Goal: Information Seeking & Learning: Learn about a topic

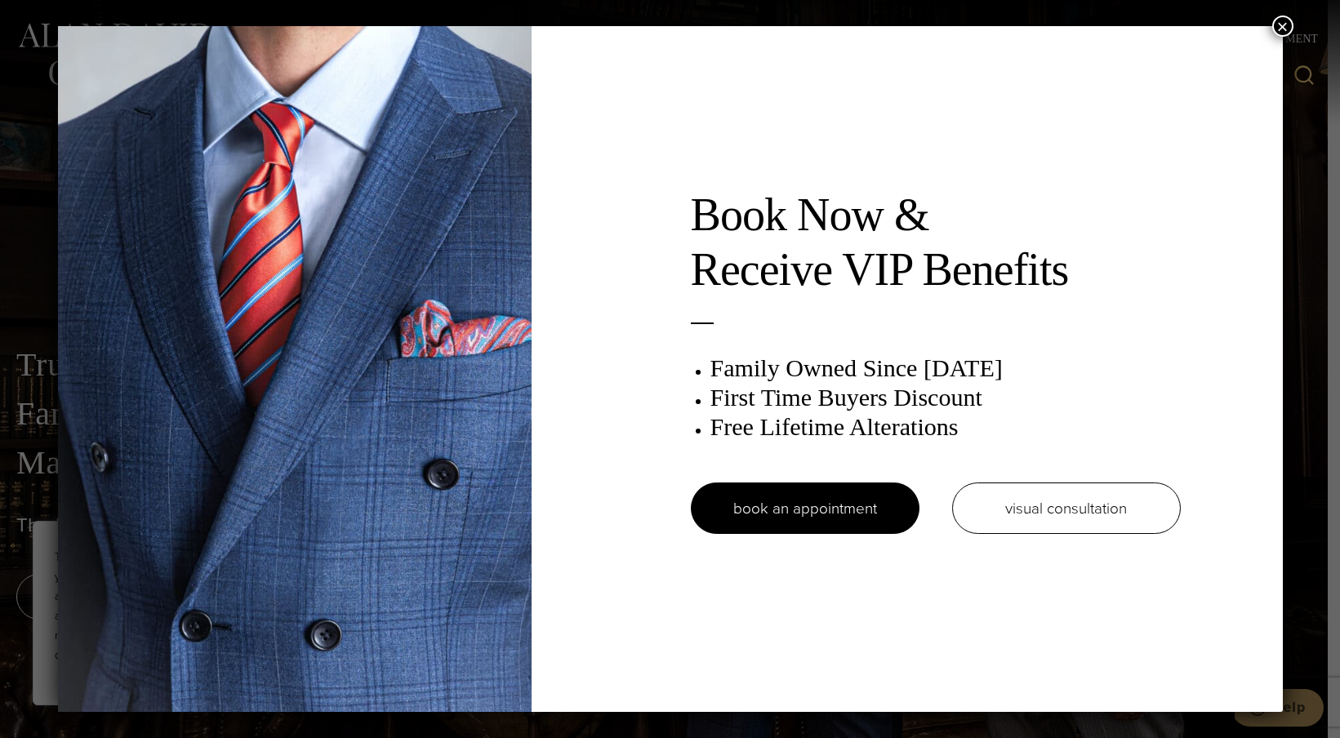
click at [1276, 31] on button "×" at bounding box center [1283, 26] width 21 height 21
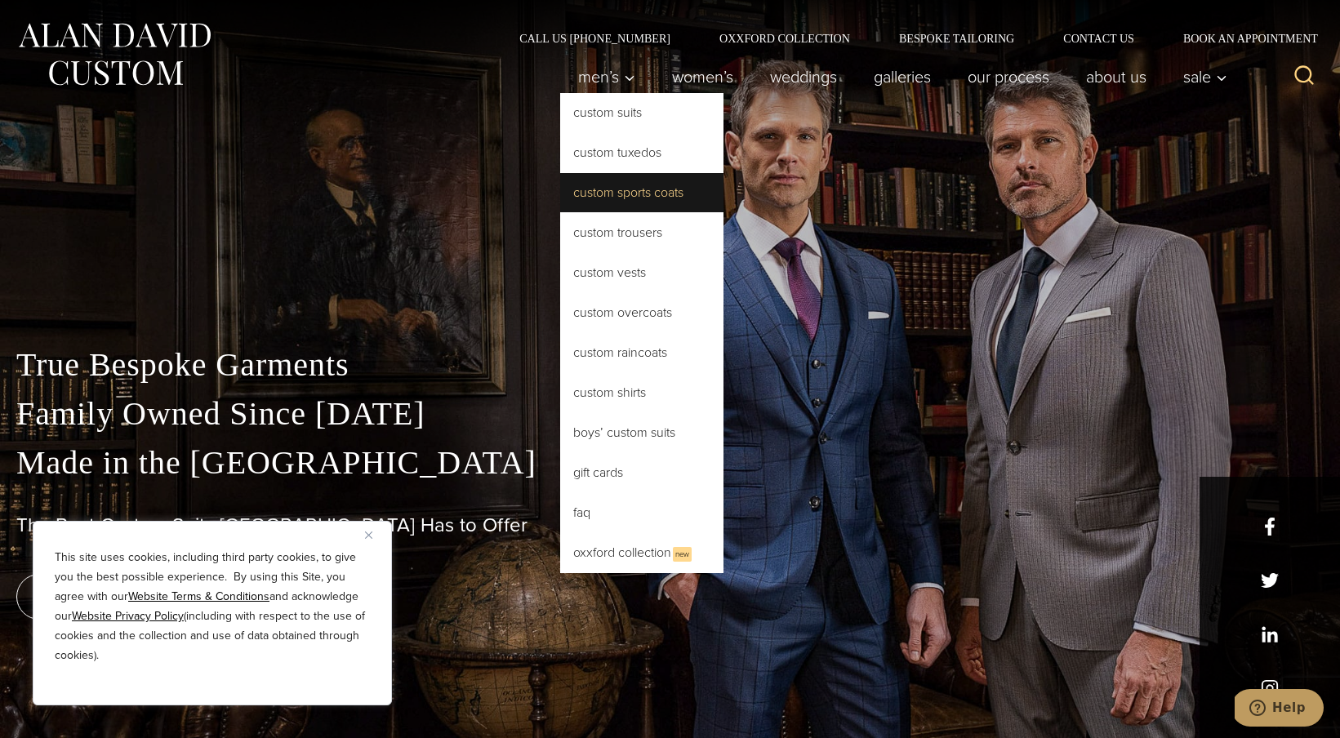
click at [622, 188] on link "Custom Sports Coats" at bounding box center [641, 192] width 163 height 39
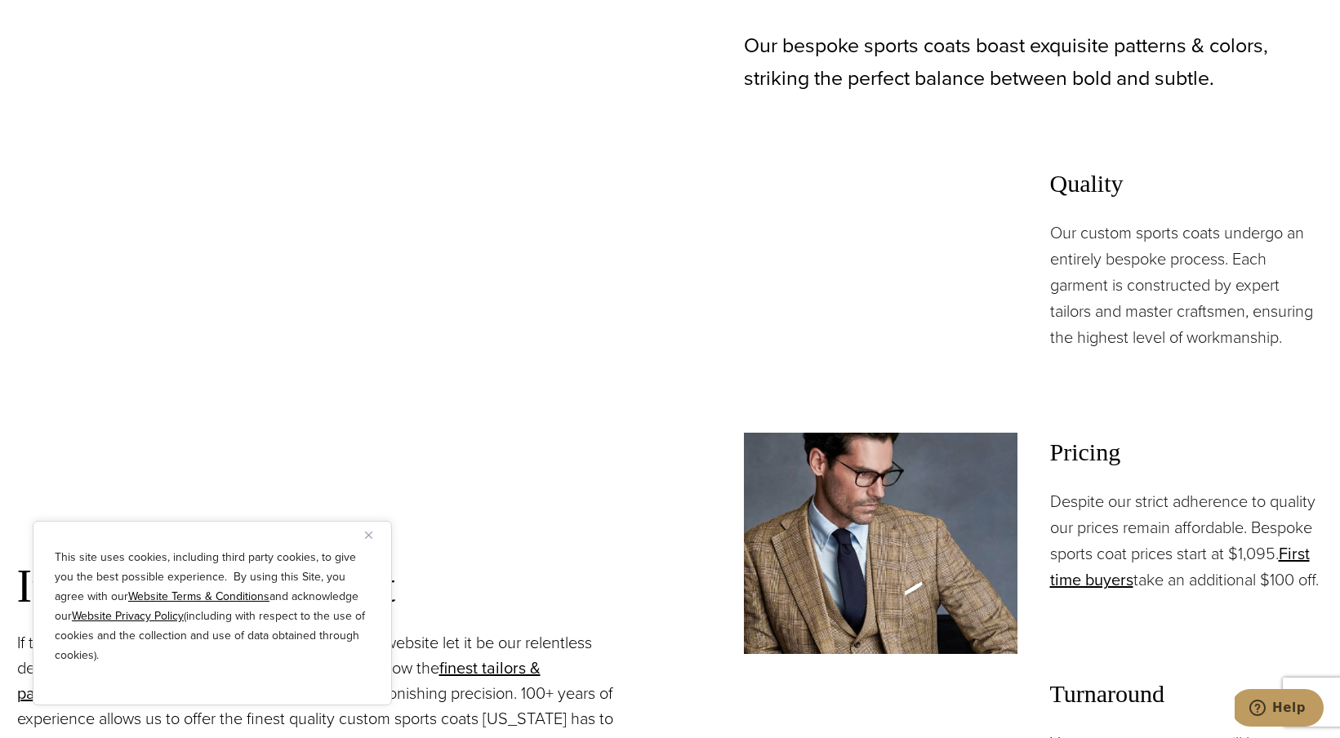
scroll to position [1135, 0]
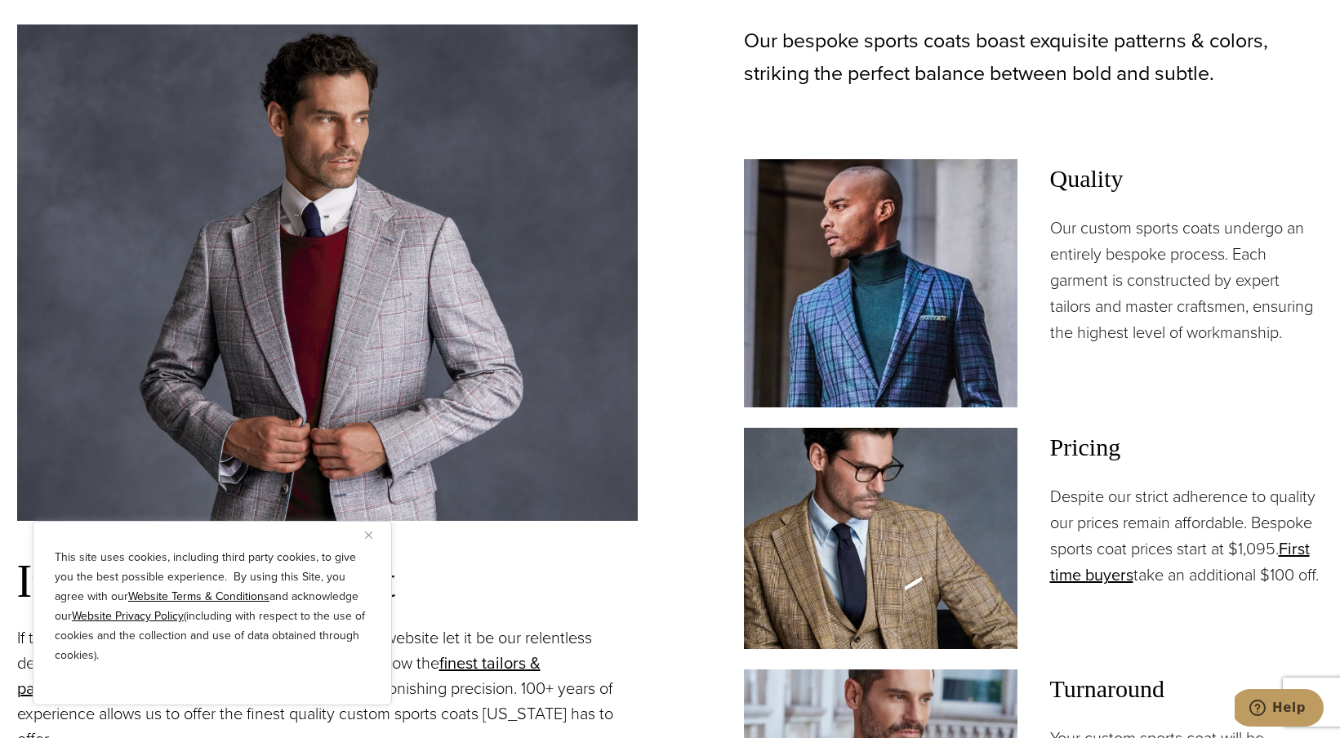
click at [363, 536] on div "This site uses cookies, including third party cookies, to give you the best pos…" at bounding box center [212, 613] width 359 height 185
click at [368, 533] on img "Close" at bounding box center [368, 535] width 7 height 7
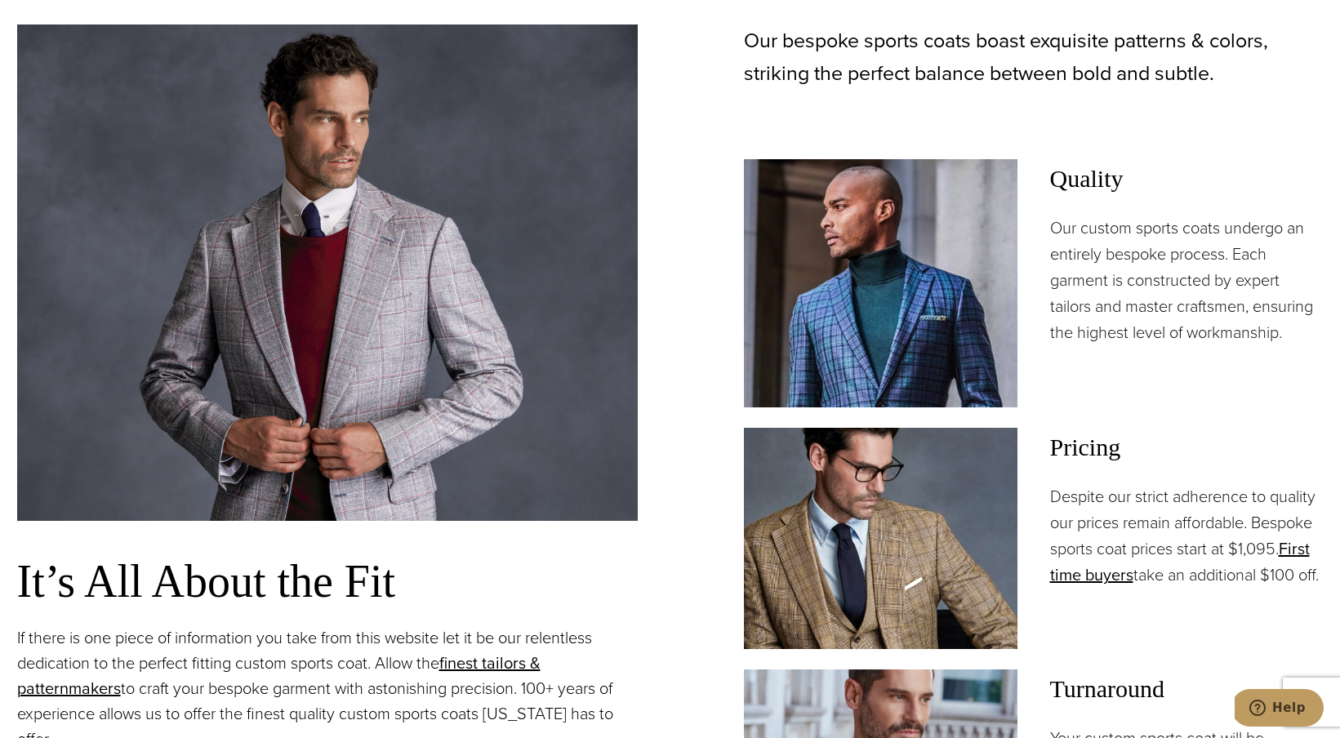
click at [393, 380] on img at bounding box center [327, 273] width 621 height 497
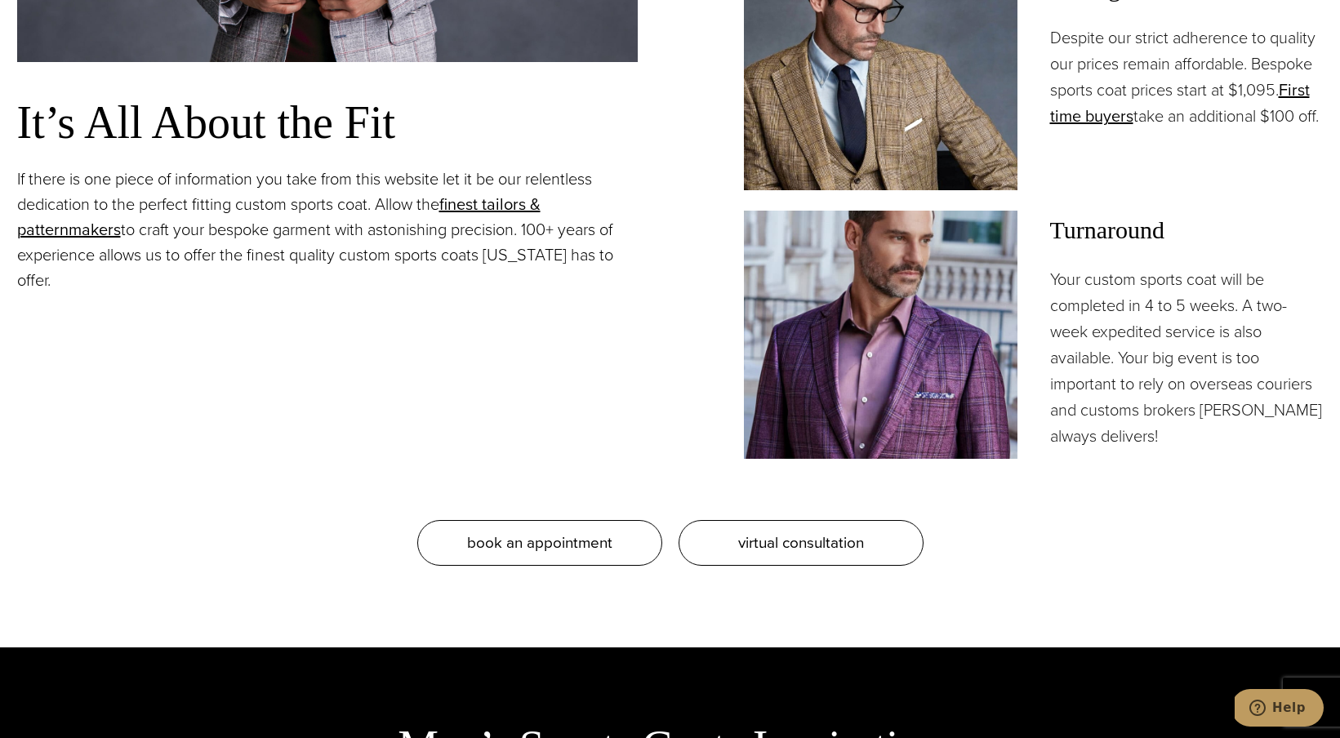
scroll to position [1598, 0]
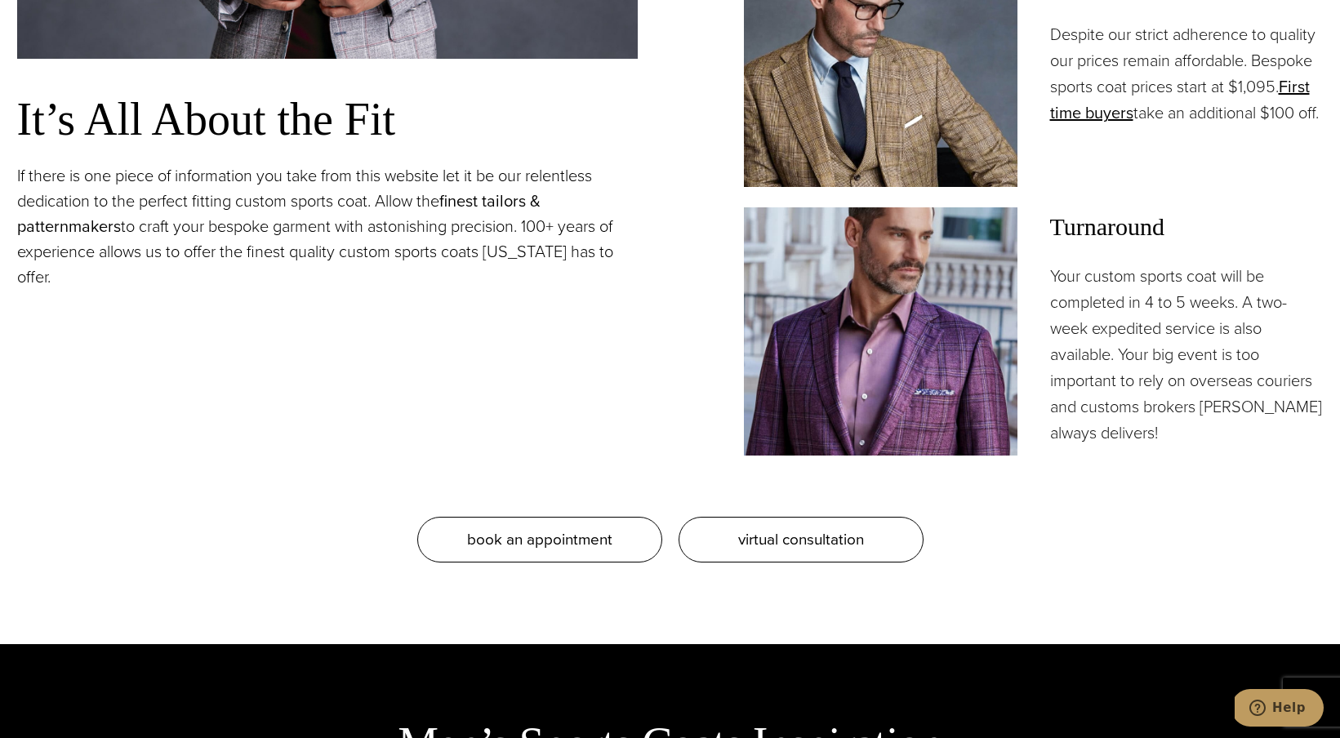
click at [496, 195] on link "finest tailors & patternmakers" at bounding box center [279, 214] width 524 height 50
click at [885, 301] on img at bounding box center [881, 331] width 274 height 248
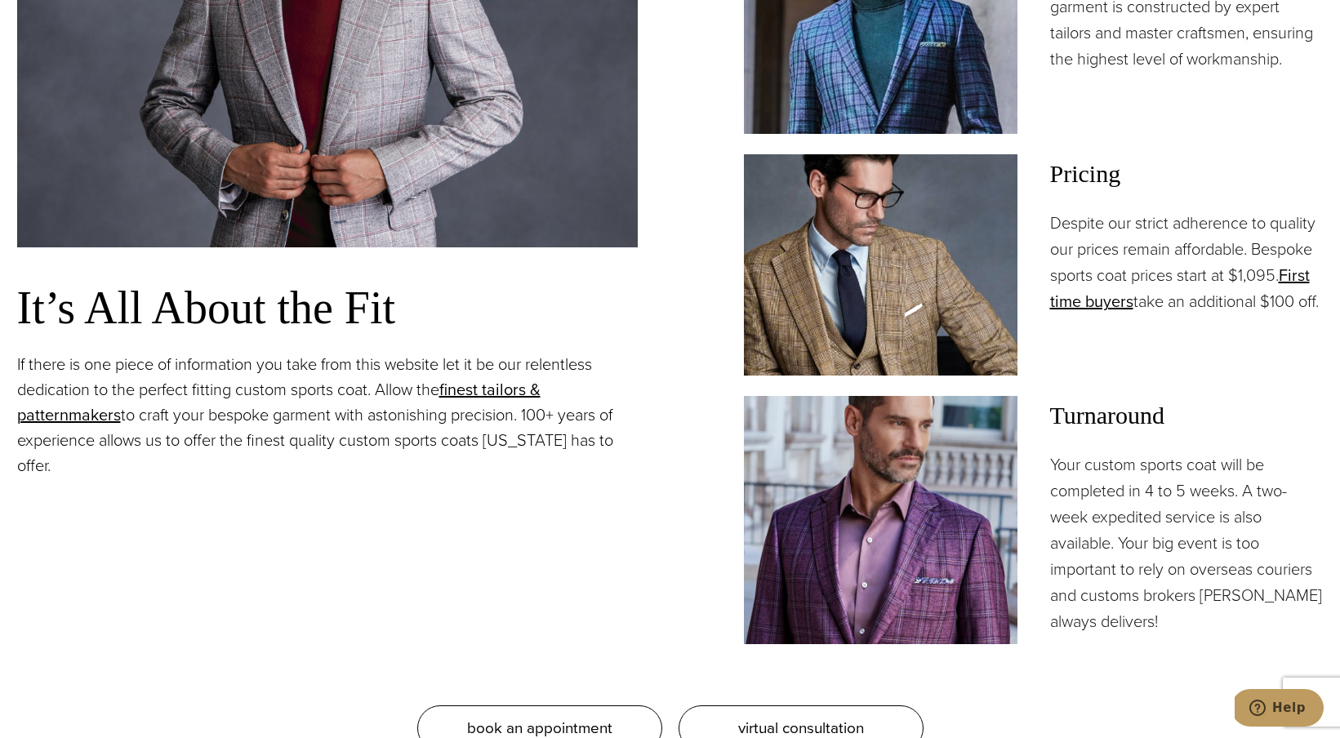
scroll to position [1408, 0]
click at [911, 305] on img at bounding box center [881, 265] width 274 height 221
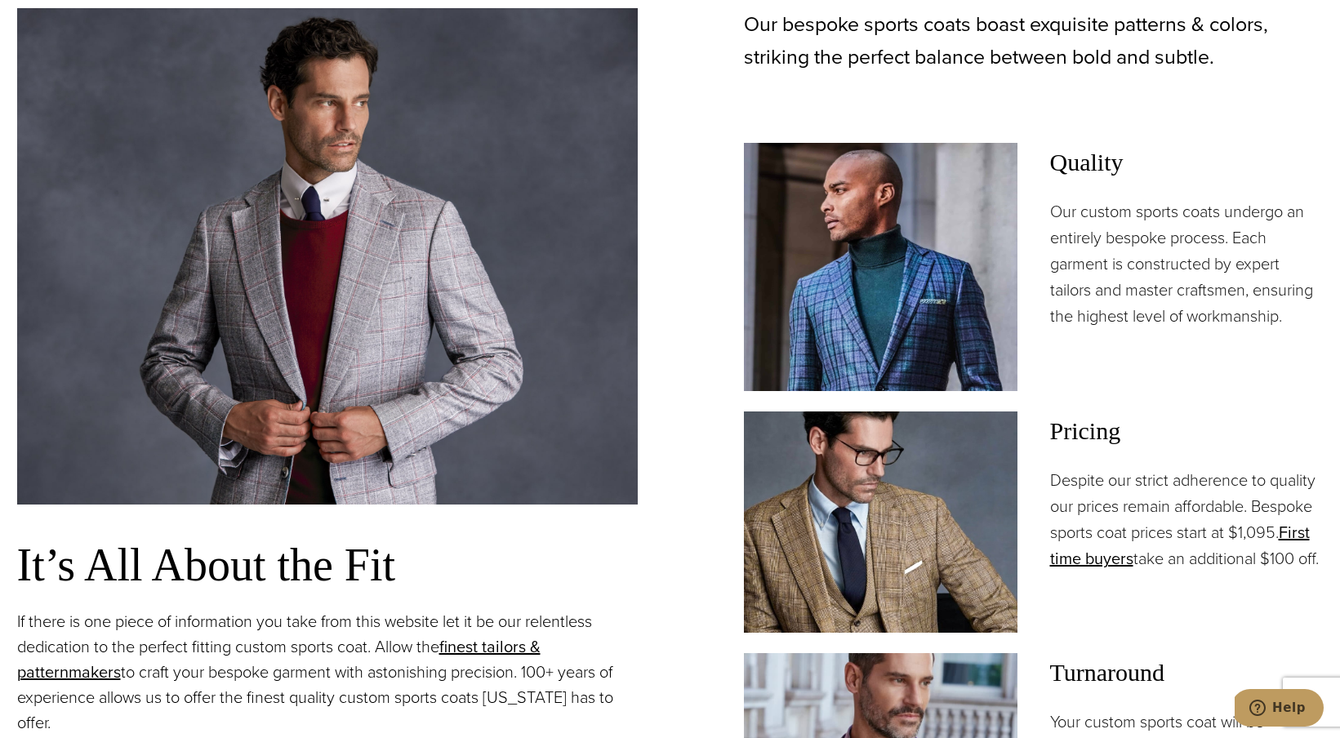
scroll to position [1151, 0]
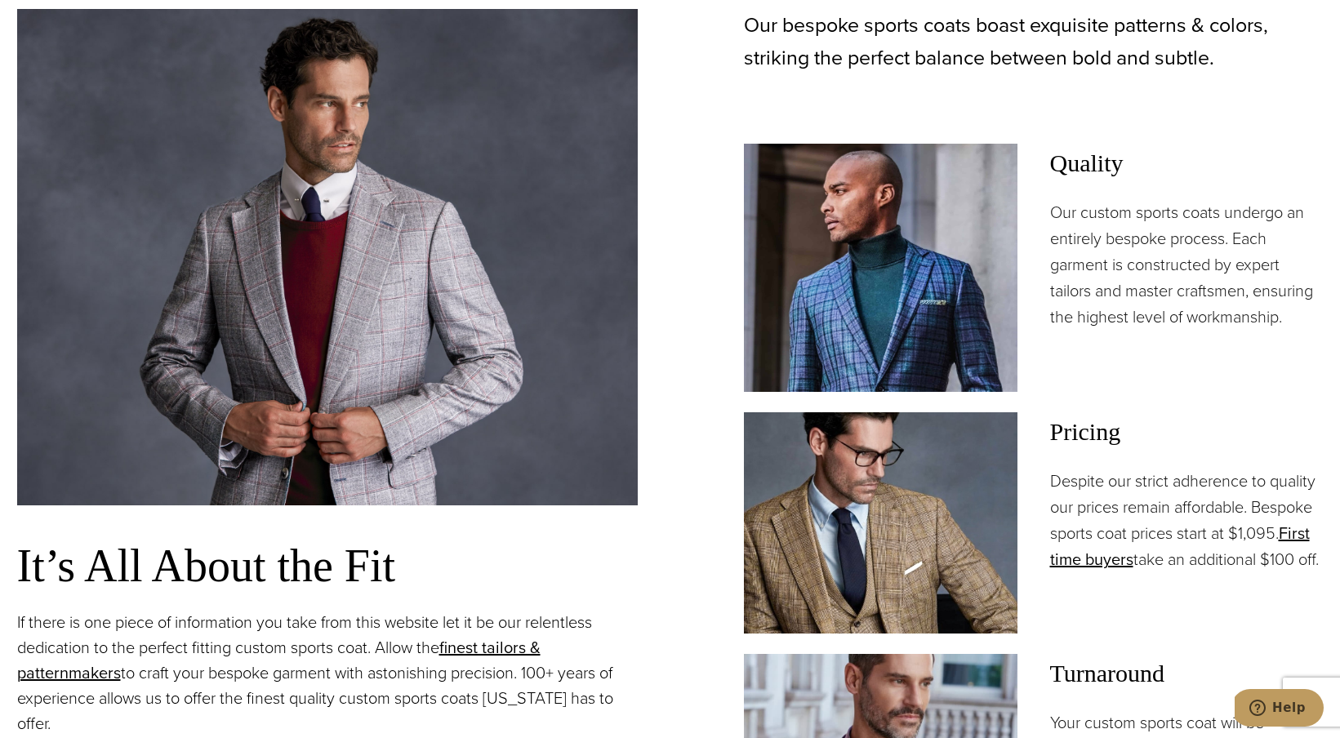
click at [934, 285] on img at bounding box center [881, 268] width 274 height 248
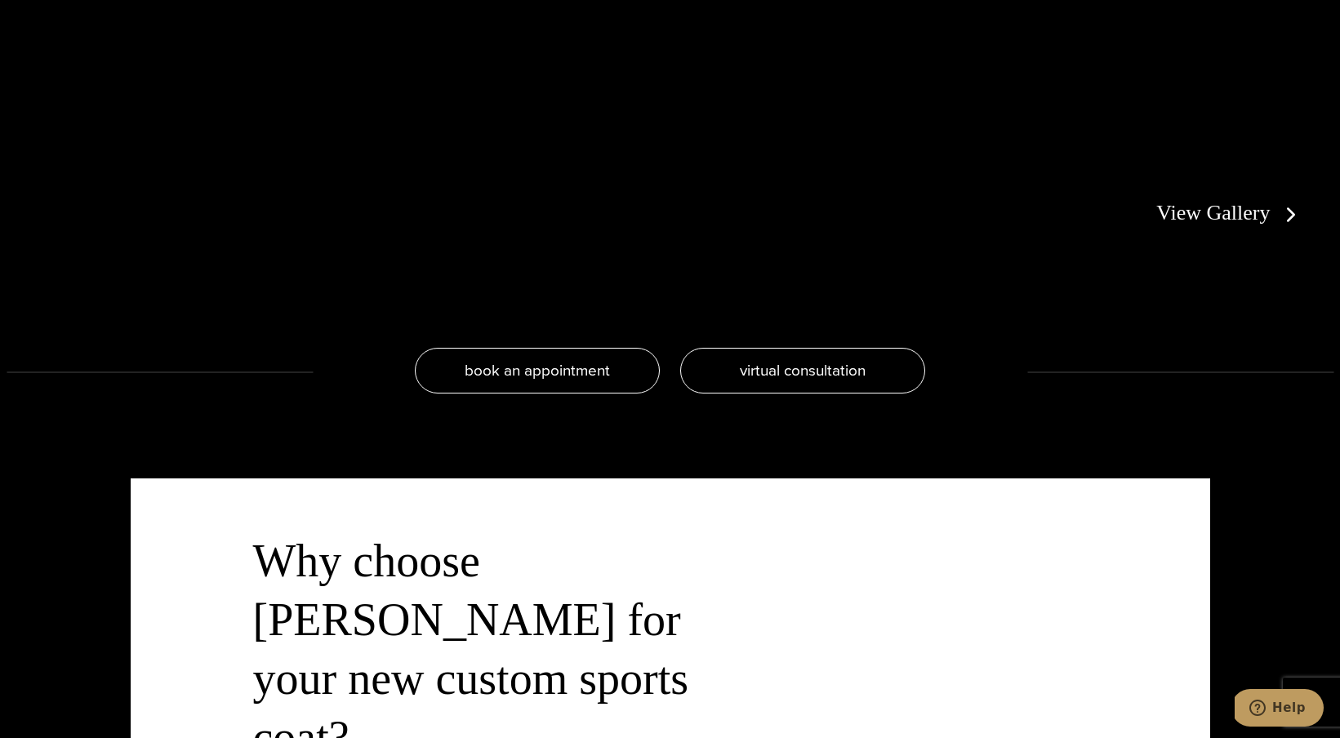
scroll to position [3542, 0]
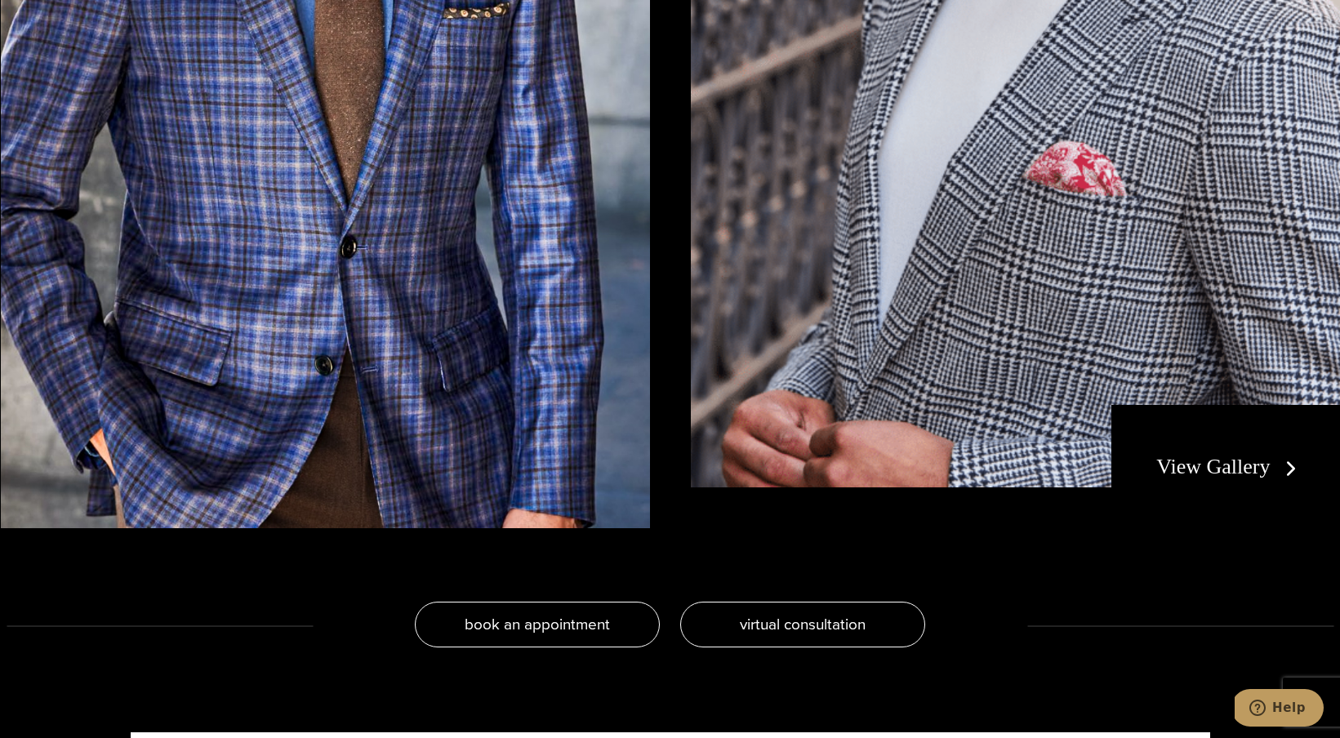
click at [1225, 476] on link "View Gallery" at bounding box center [1230, 467] width 146 height 24
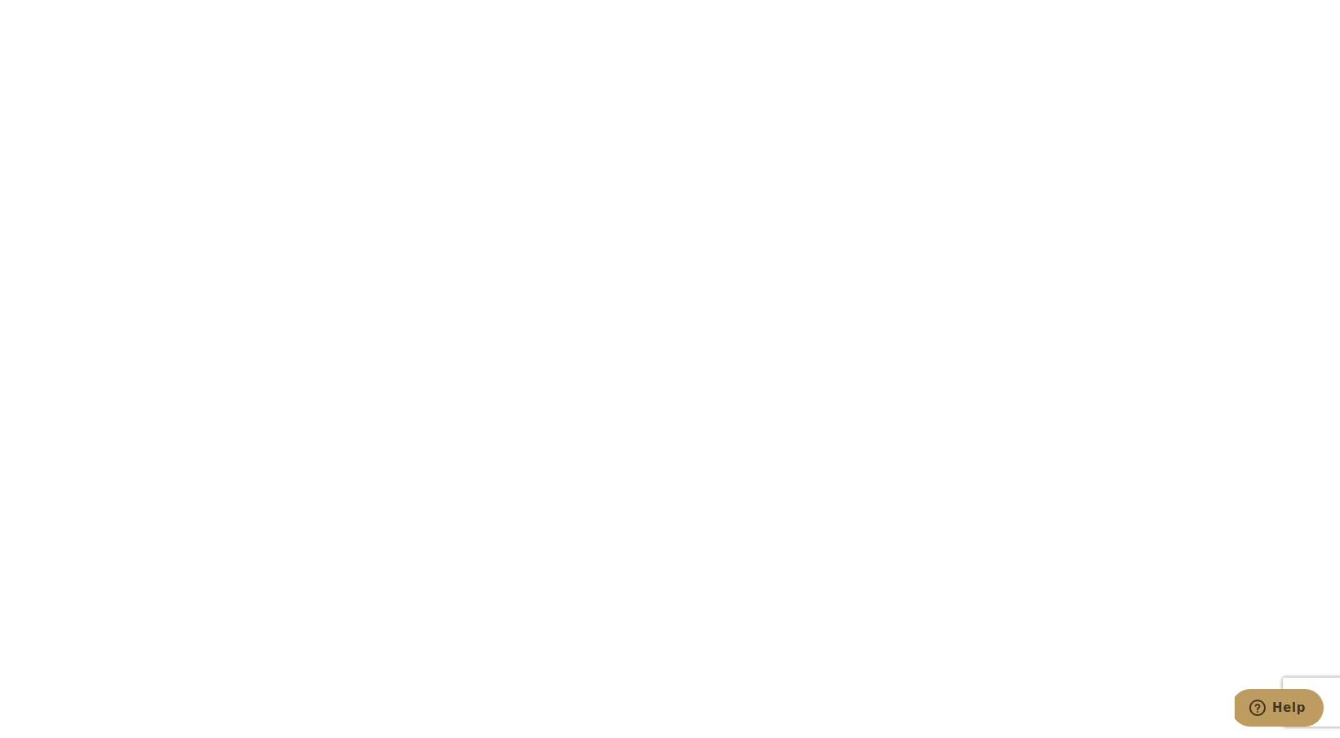
scroll to position [3532, 0]
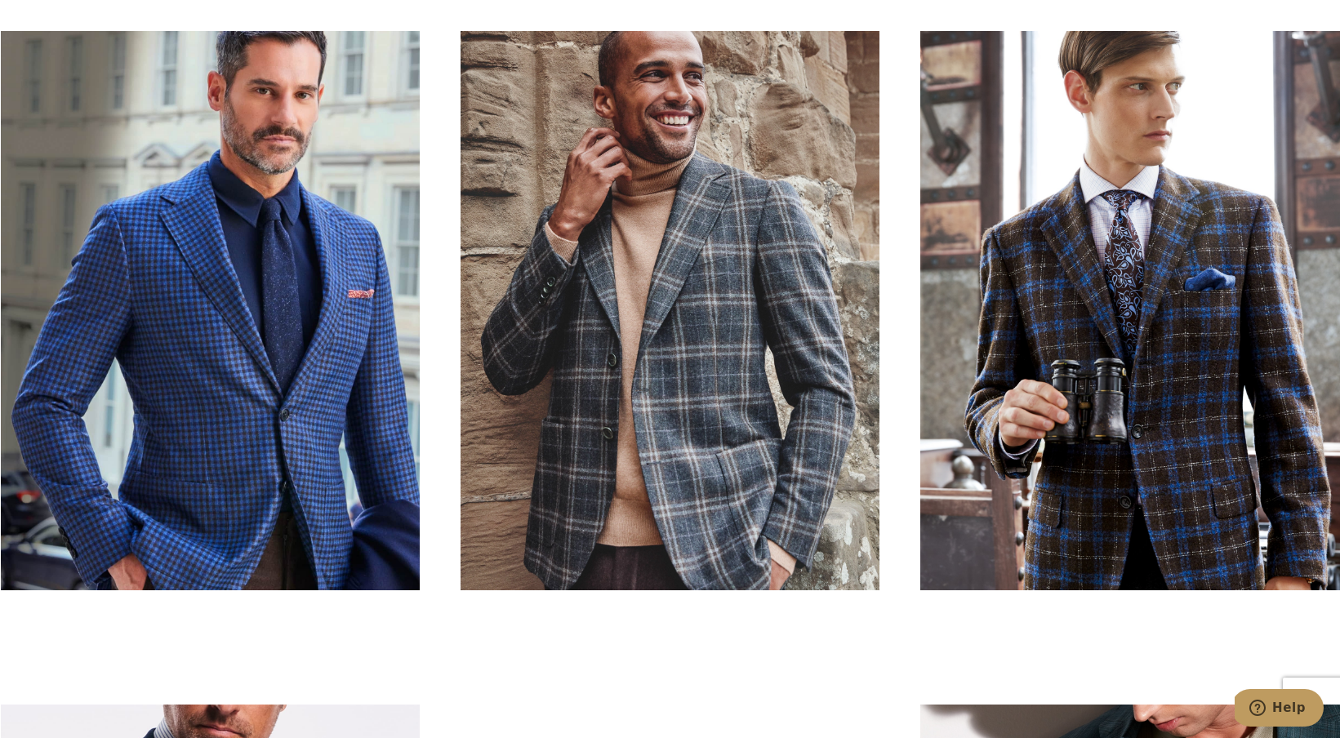
click at [912, 330] on div at bounding box center [671, 310] width 1340 height 559
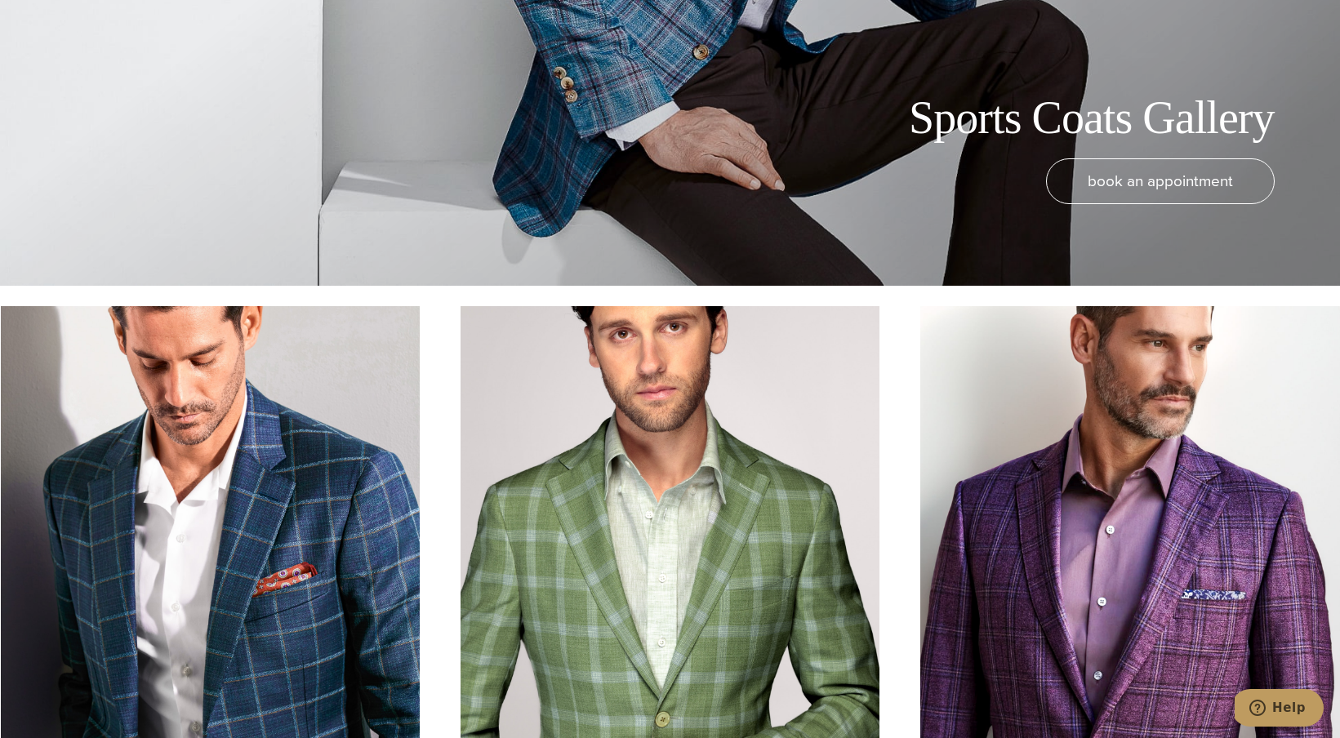
scroll to position [0, 0]
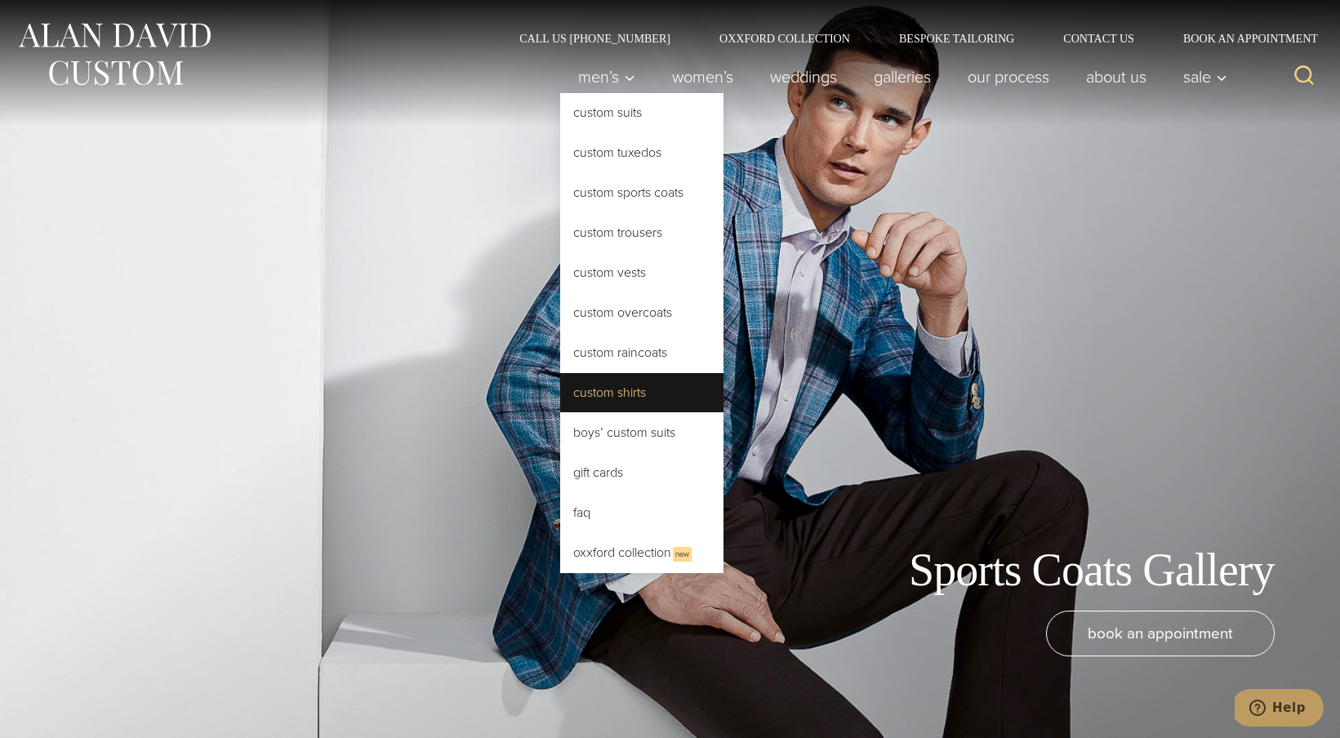
click at [611, 381] on link "Custom Shirts" at bounding box center [641, 392] width 163 height 39
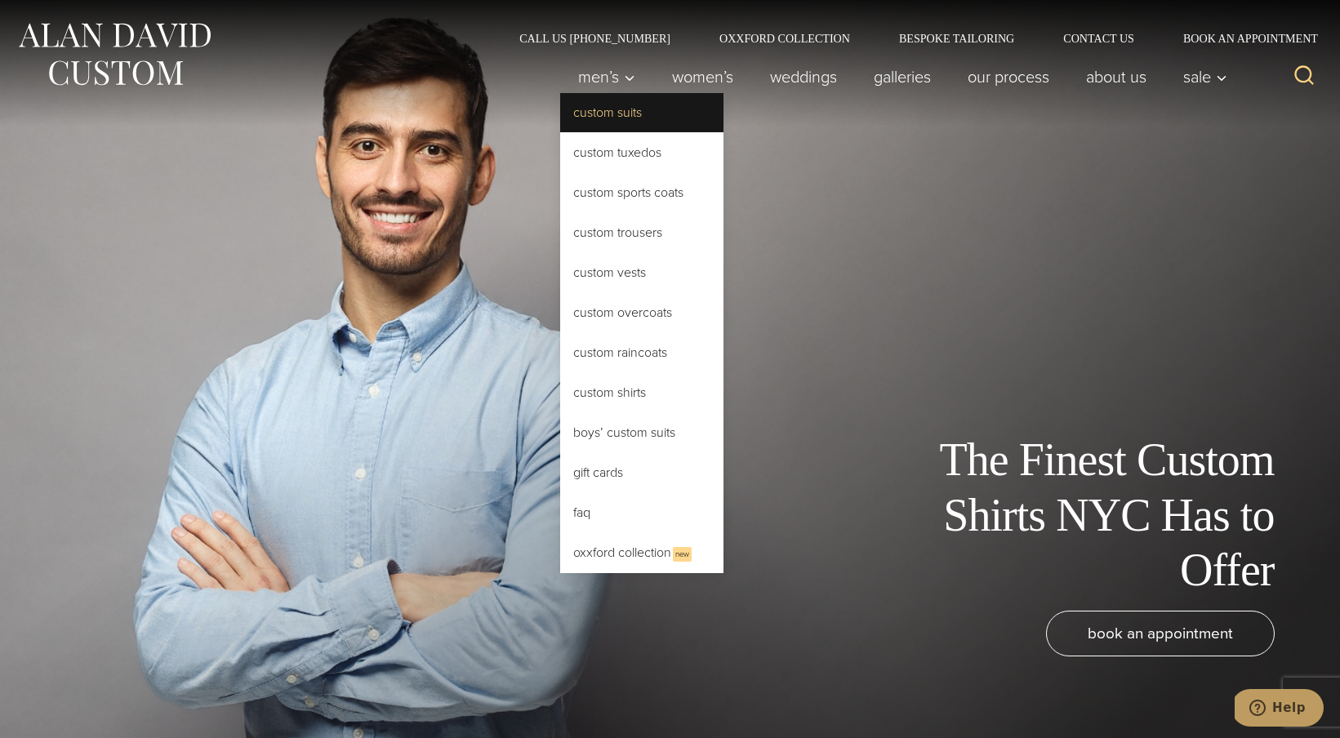
click at [591, 116] on link "Custom Suits" at bounding box center [641, 112] width 163 height 39
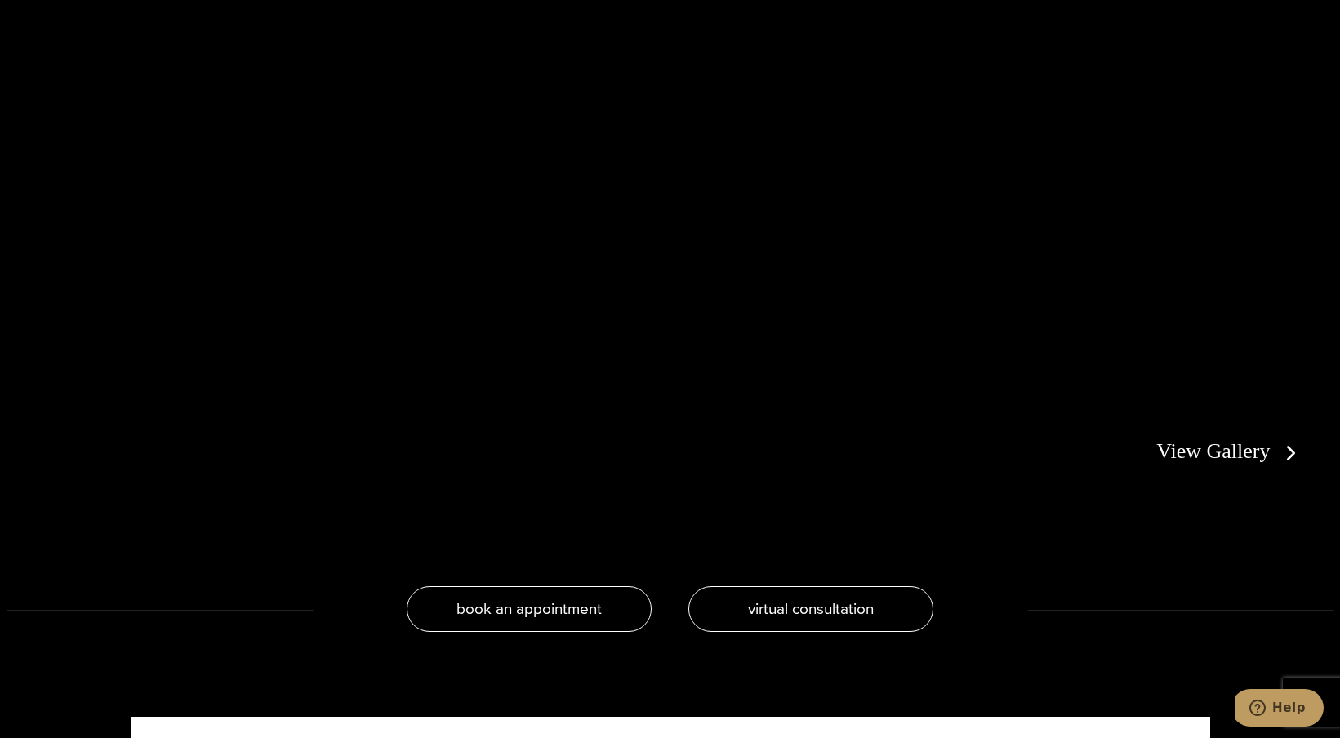
scroll to position [3566, 0]
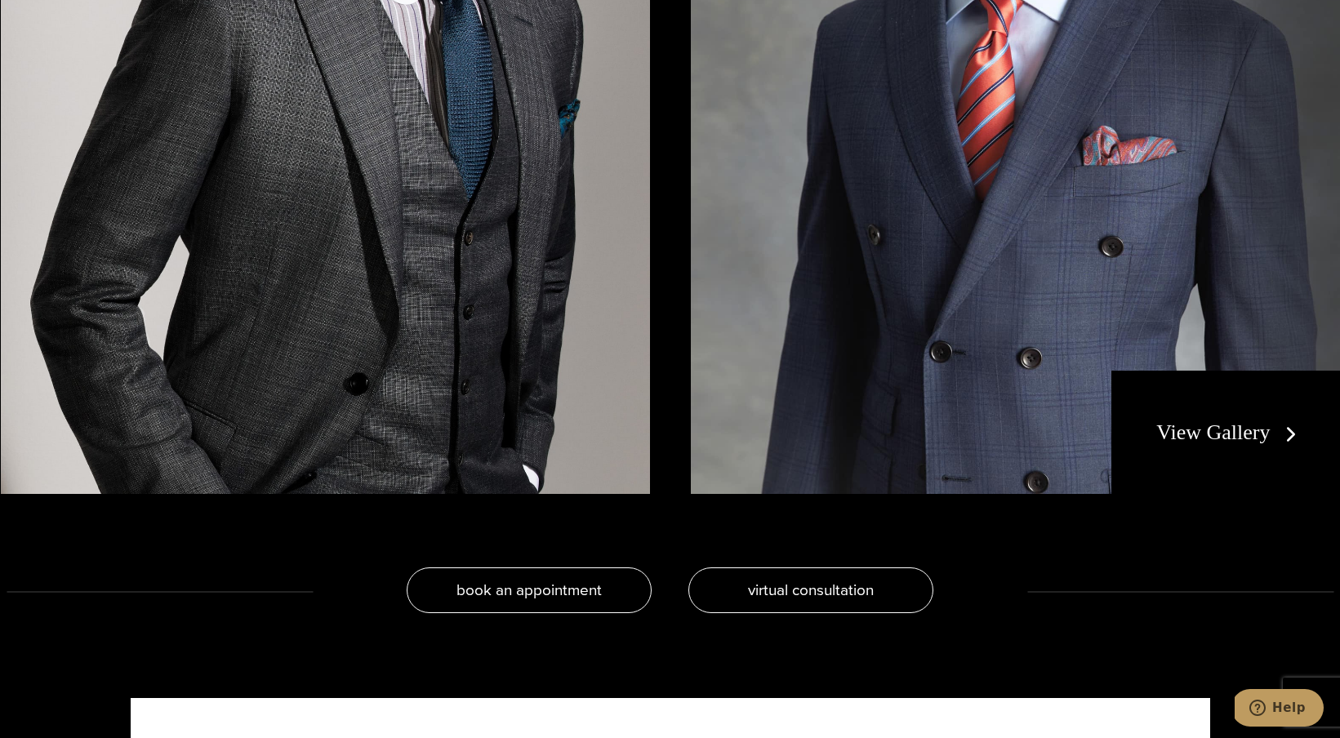
click at [1219, 436] on link "View Gallery" at bounding box center [1230, 433] width 146 height 24
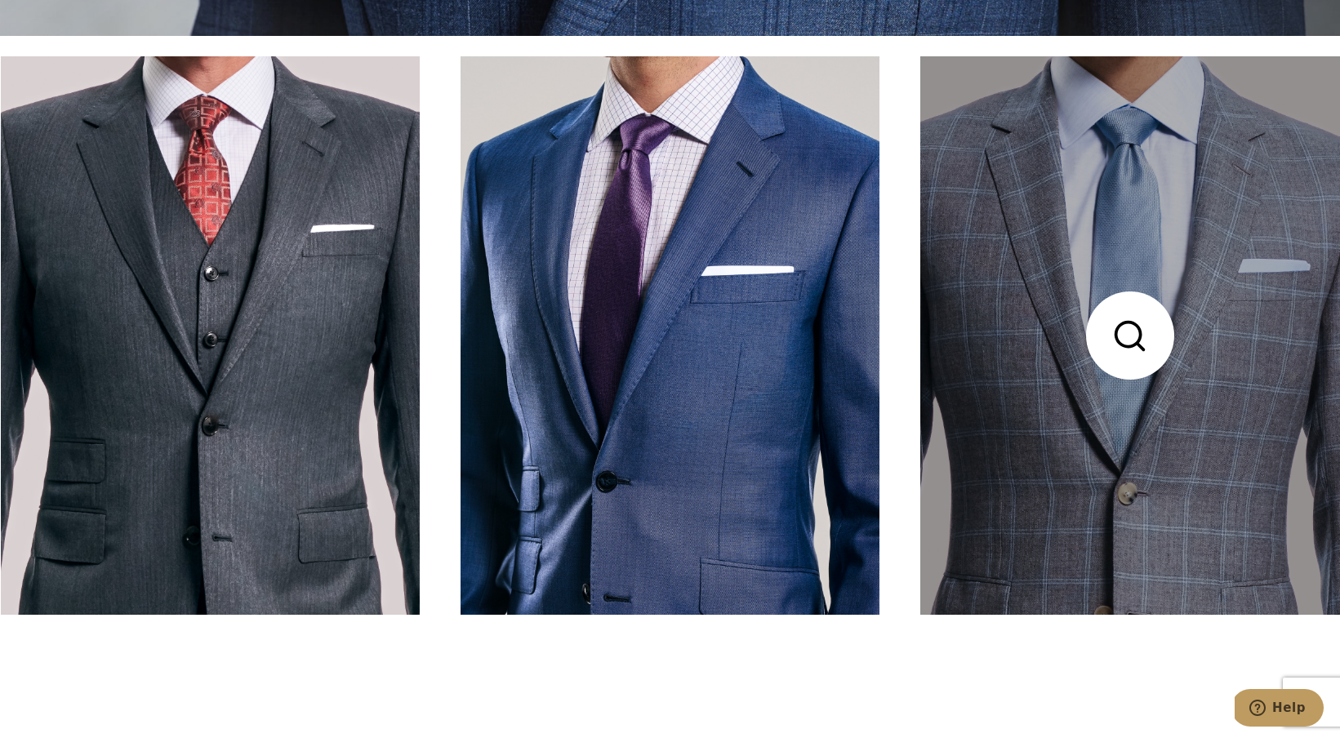
scroll to position [846, 0]
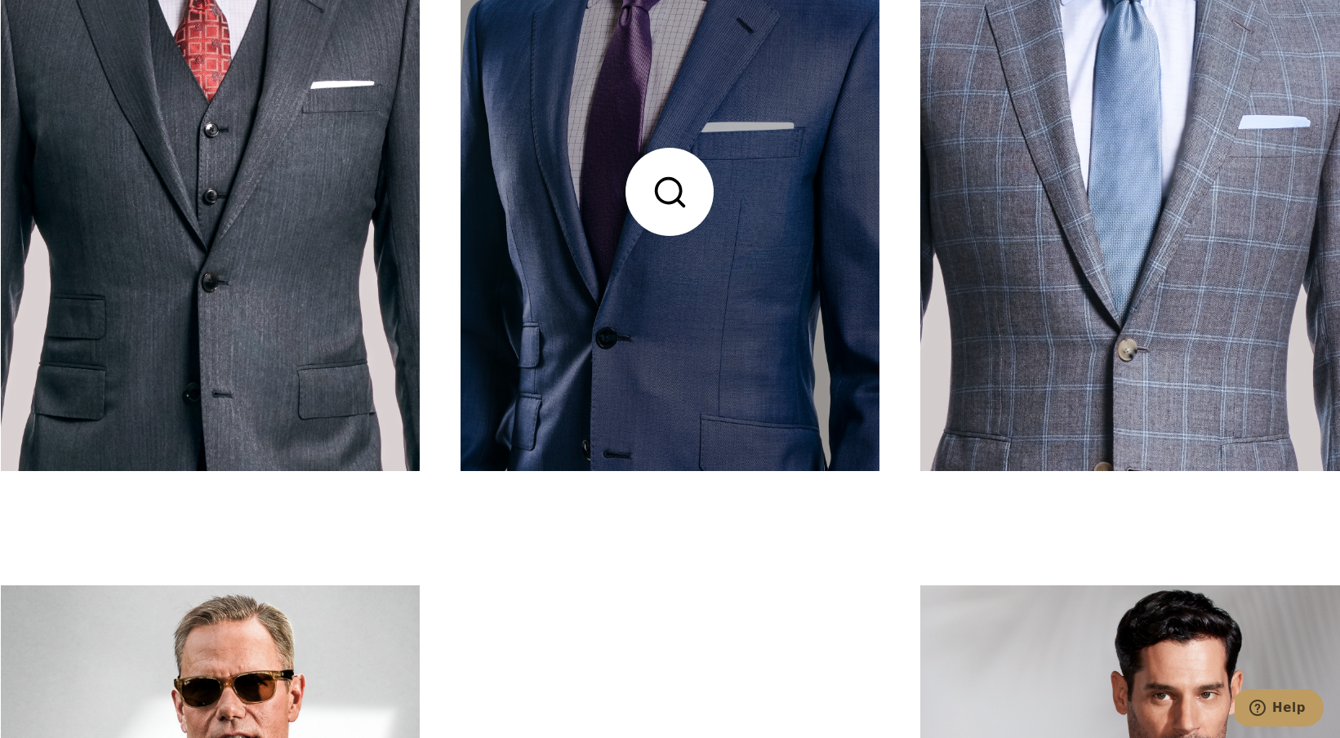
click at [663, 176] on link at bounding box center [670, 192] width 419 height 559
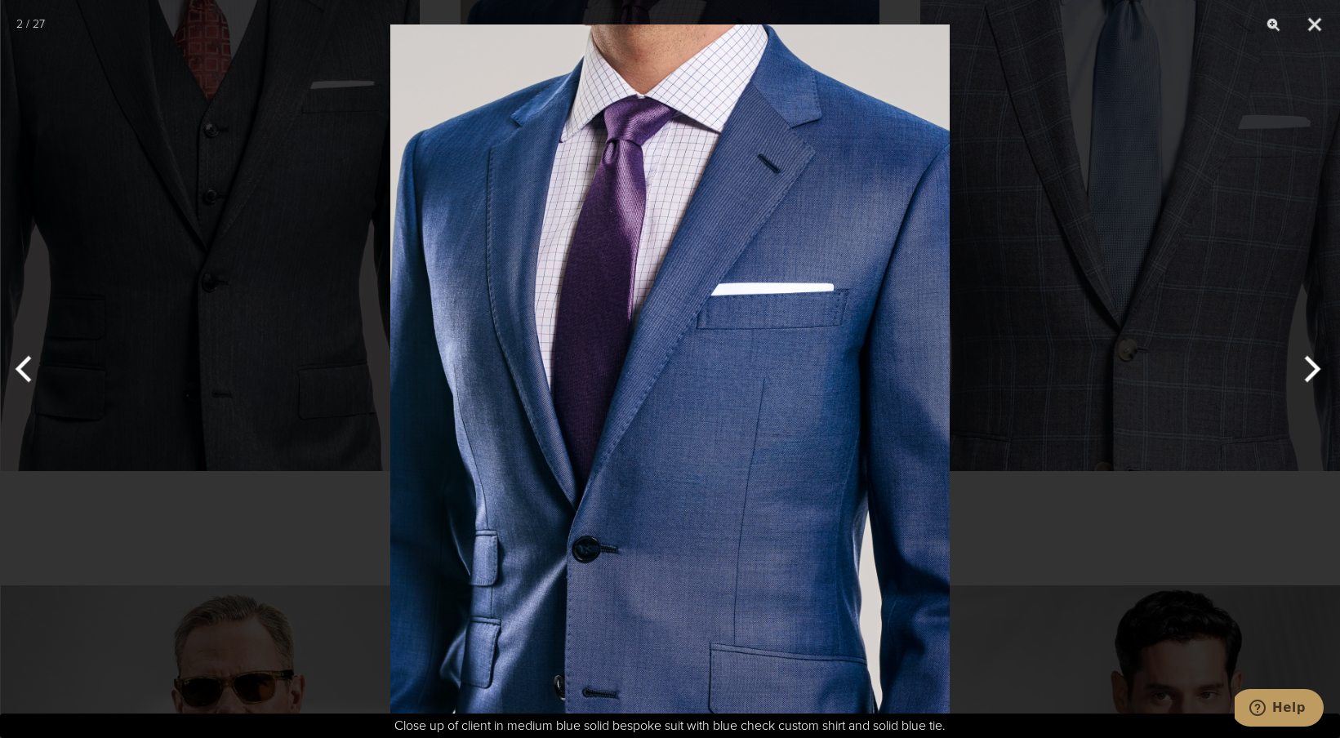
click at [691, 208] on img at bounding box center [669, 369] width 559 height 738
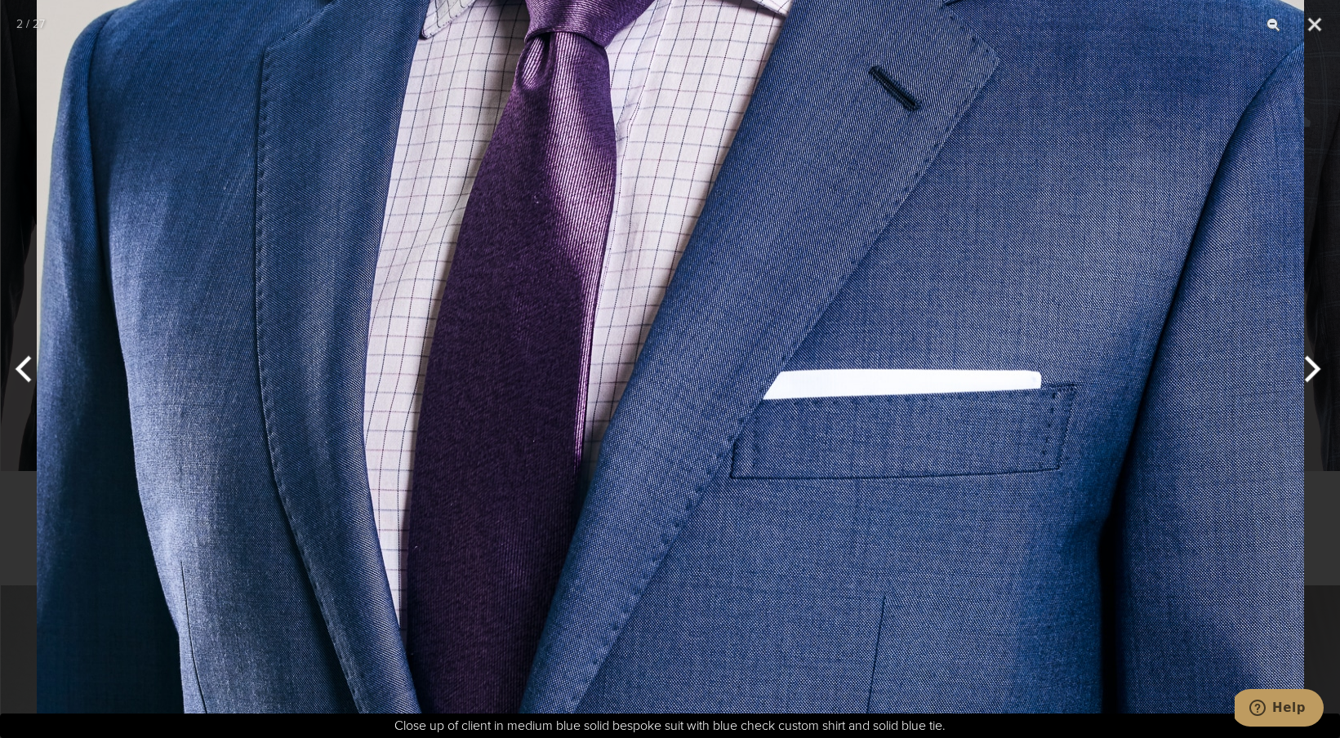
click at [773, 276] on img at bounding box center [671, 572] width 1268 height 1673
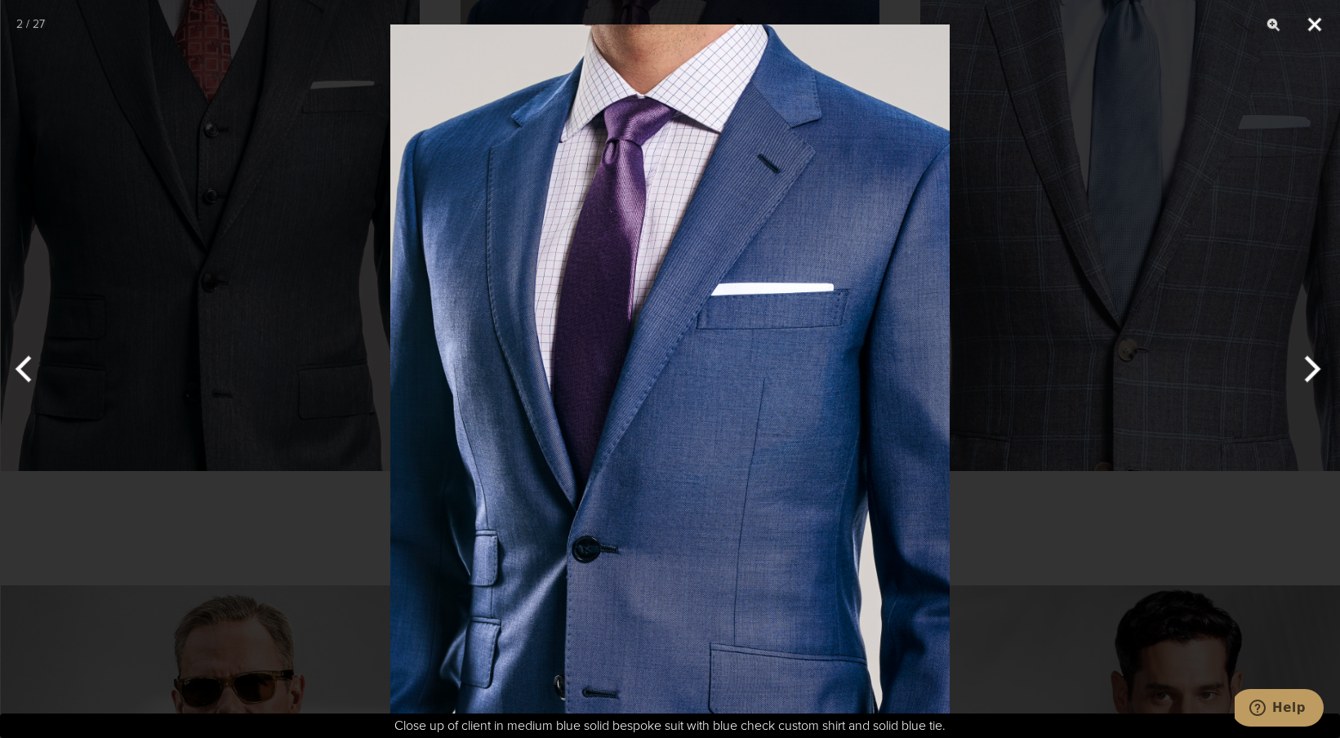
click at [1308, 28] on button "Close" at bounding box center [1315, 24] width 41 height 49
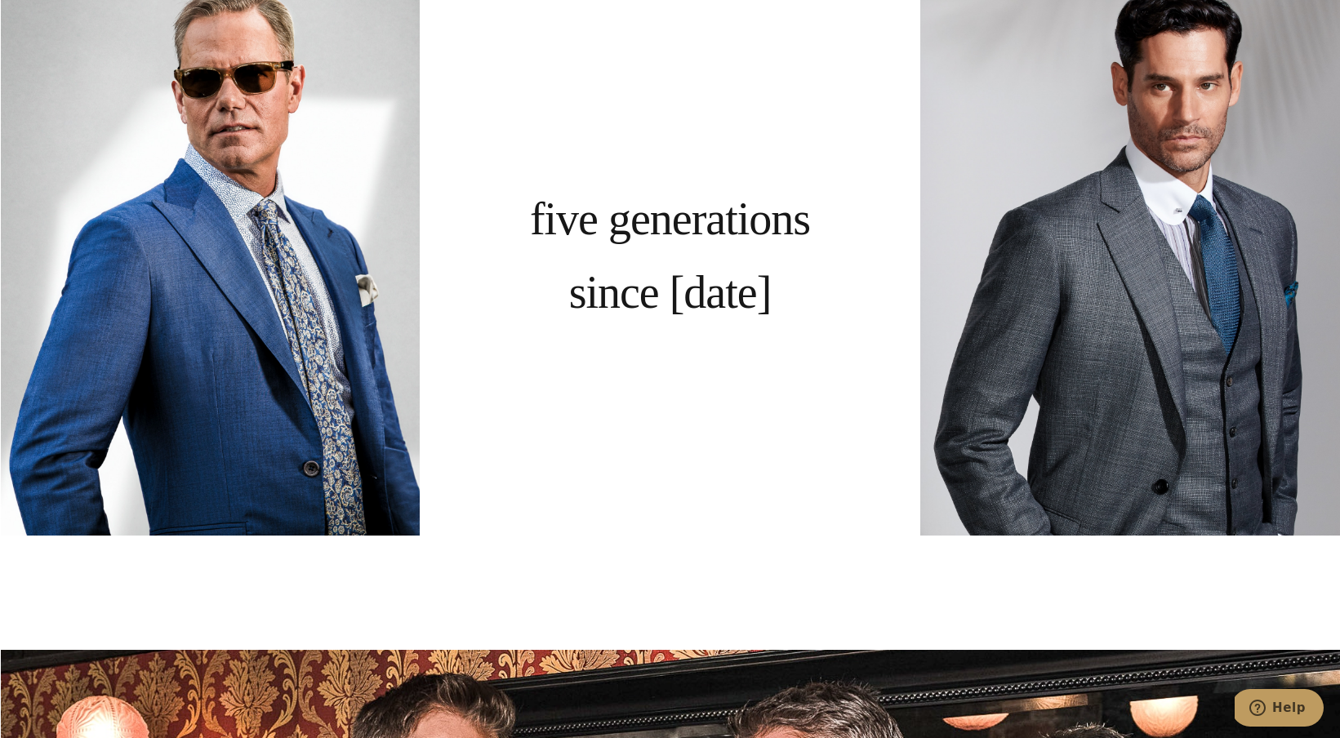
scroll to position [1479, 0]
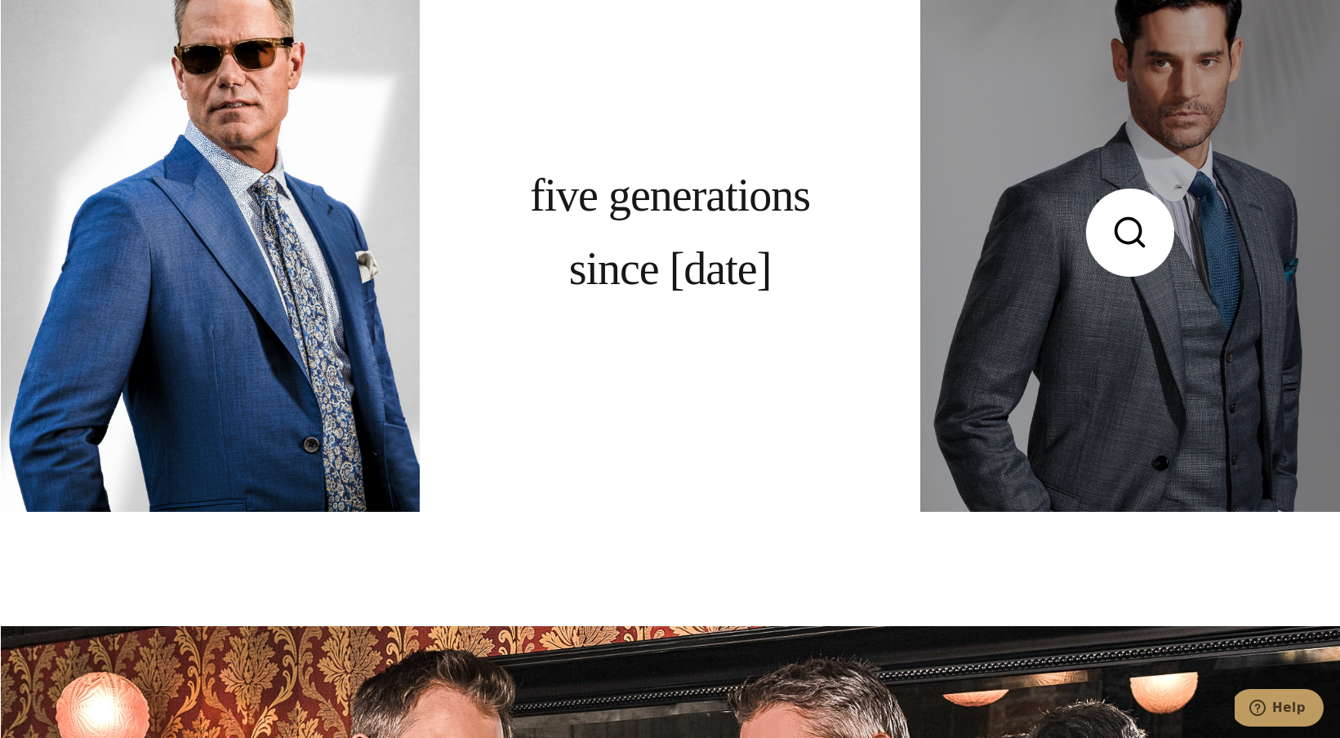
click at [1126, 247] on link at bounding box center [1130, 232] width 419 height 559
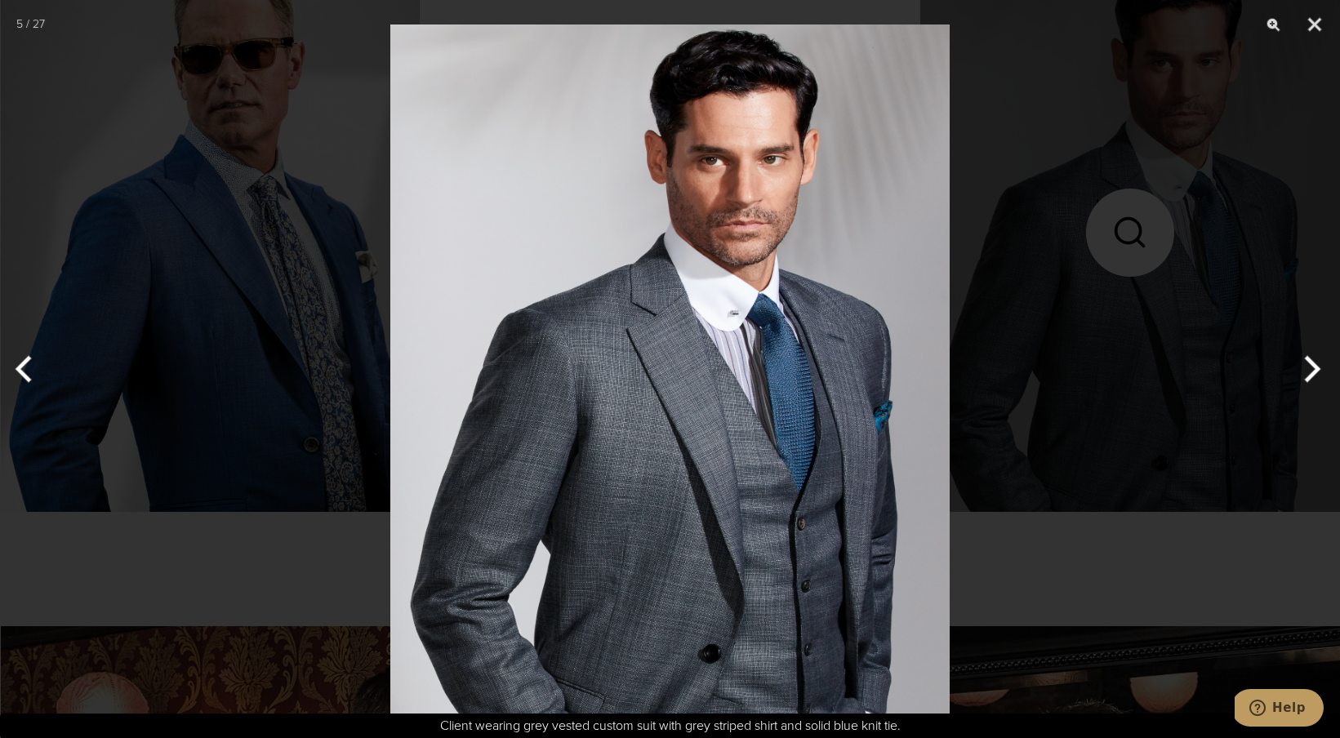
click at [1136, 276] on div at bounding box center [670, 369] width 1340 height 738
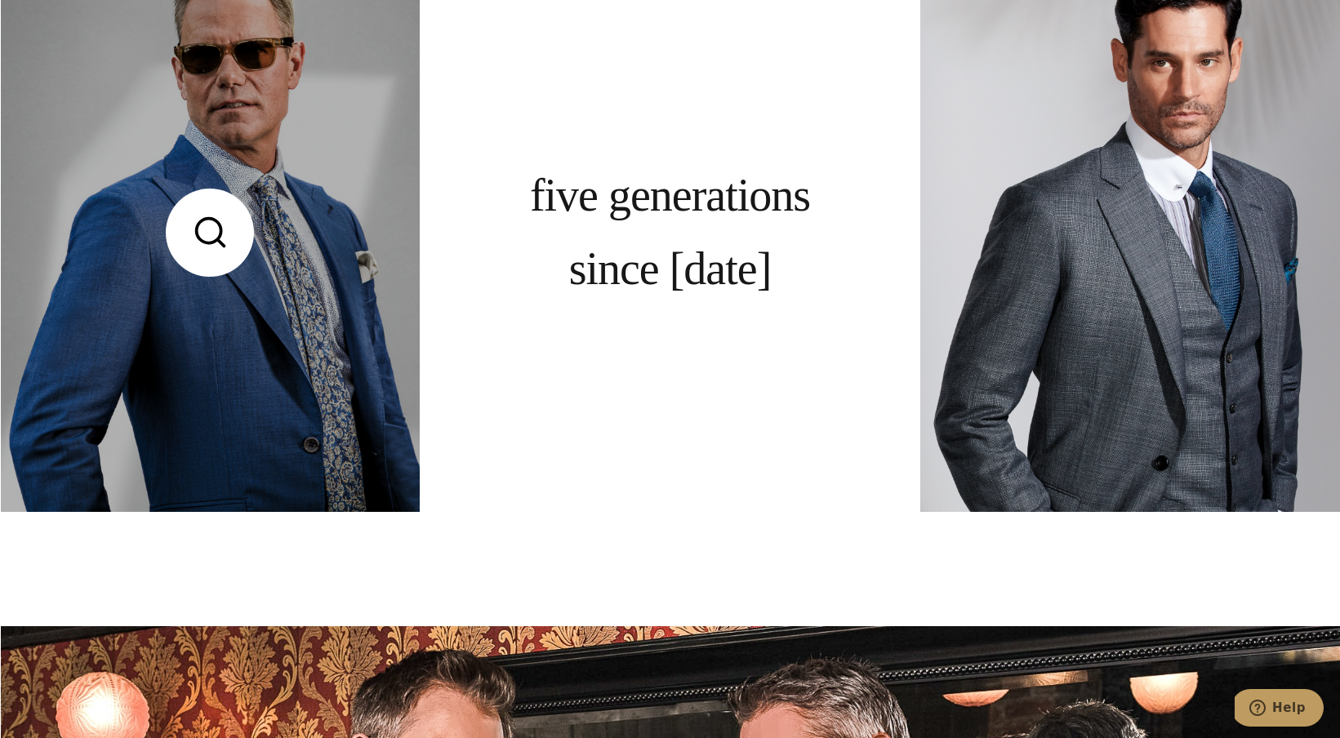
click at [273, 309] on link at bounding box center [210, 232] width 419 height 559
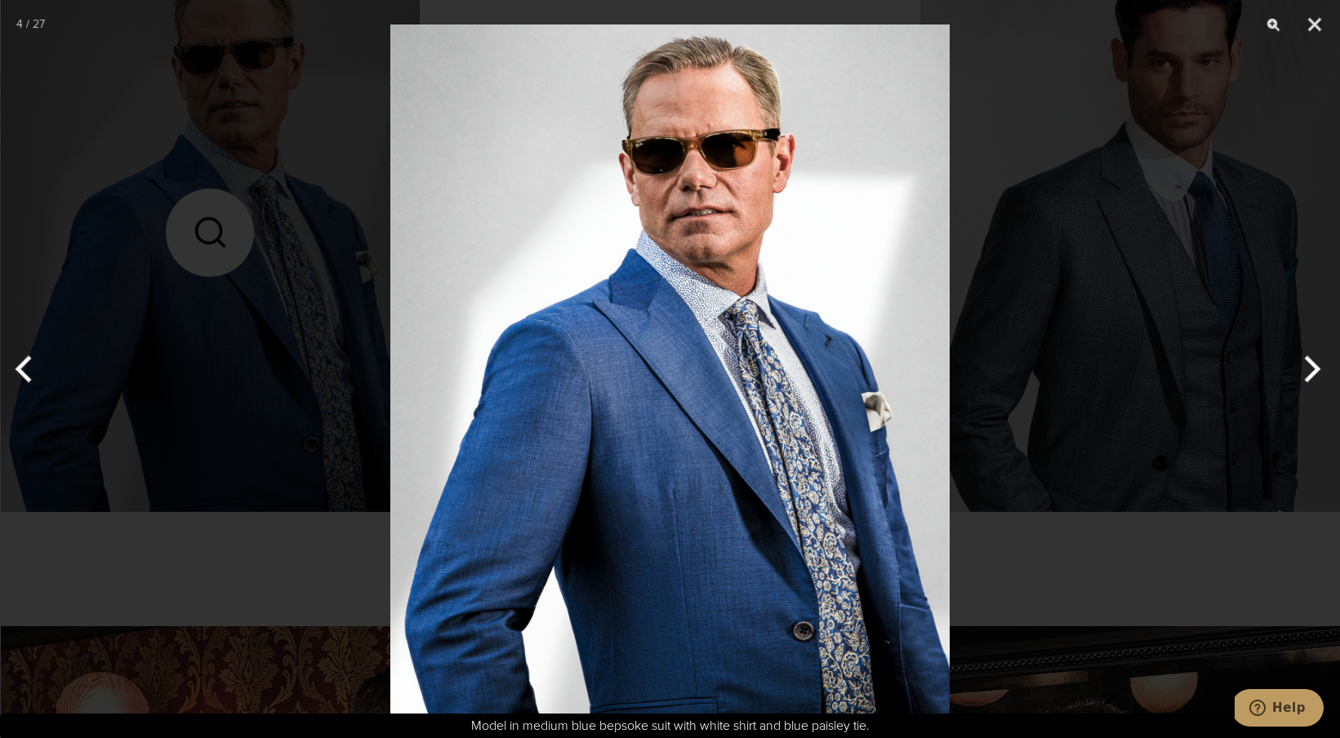
click at [253, 320] on div at bounding box center [670, 369] width 1340 height 738
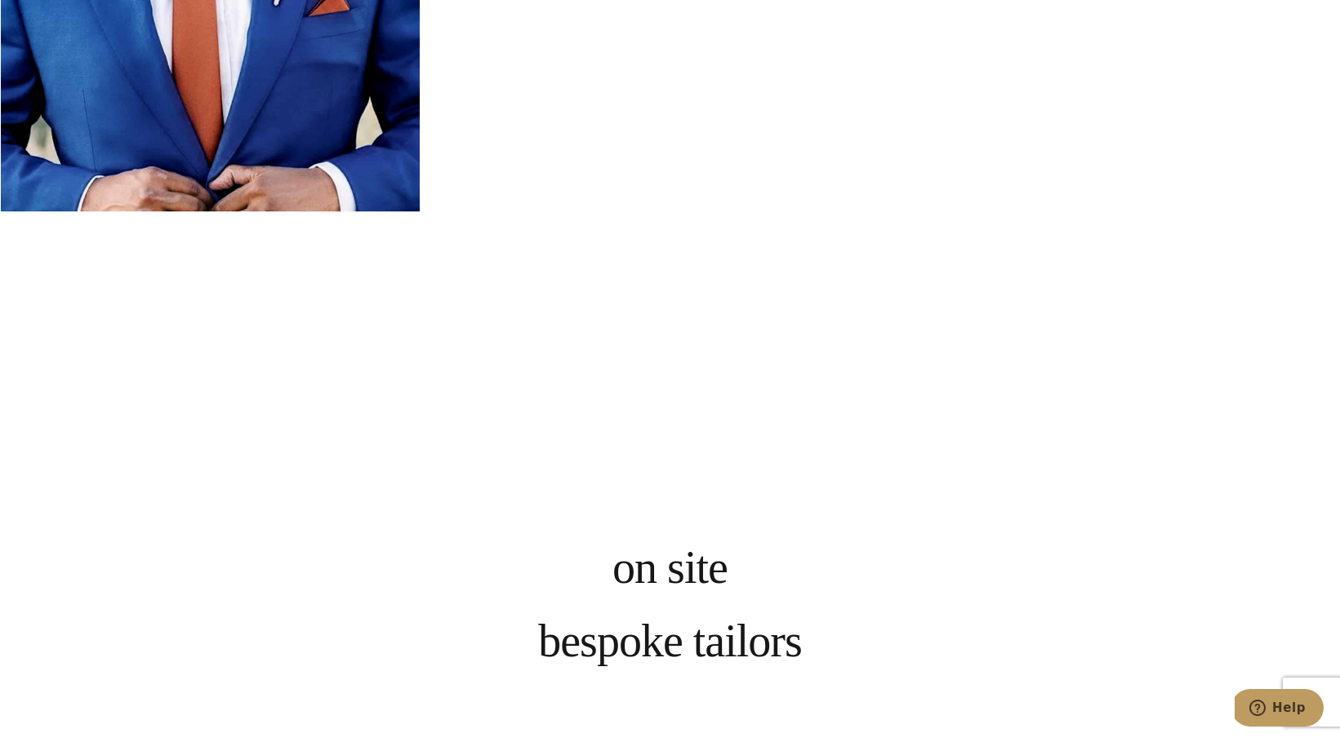
scroll to position [4331, 0]
